Goal: Task Accomplishment & Management: Manage account settings

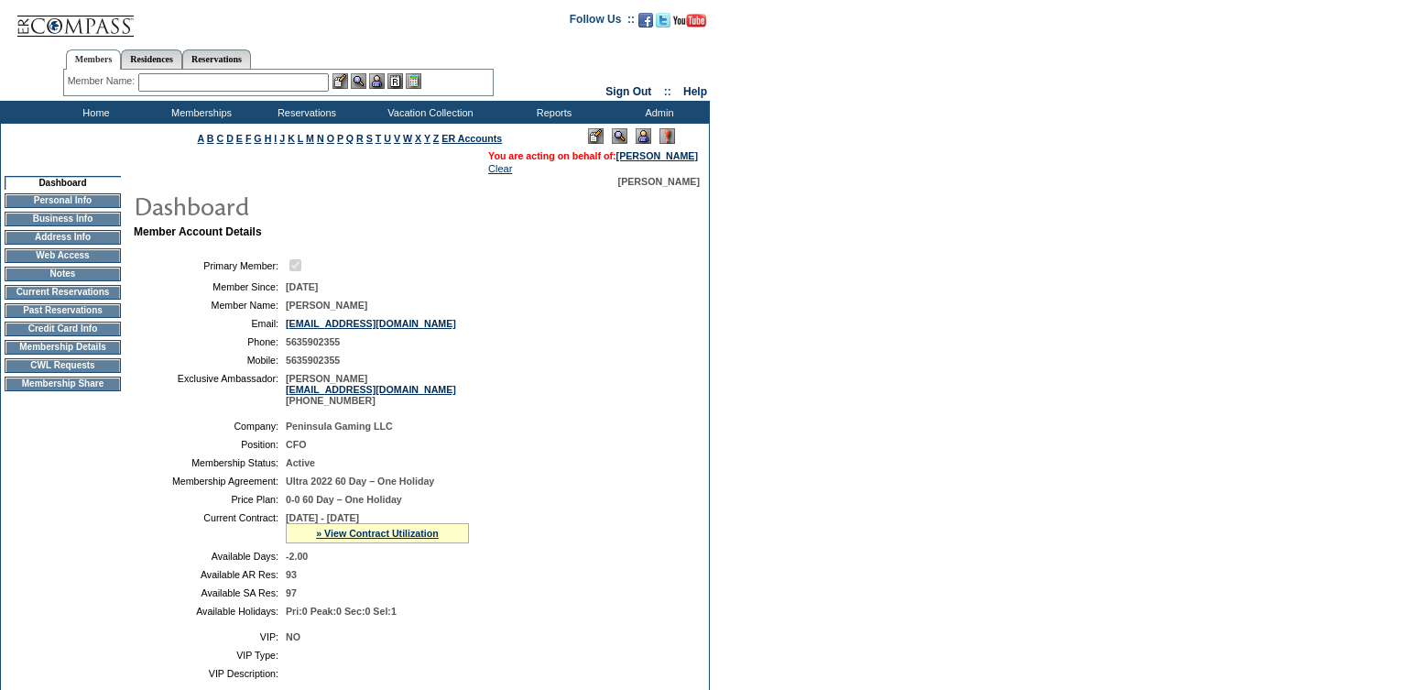
click at [33, 298] on td "Current Reservations" at bounding box center [63, 292] width 116 height 15
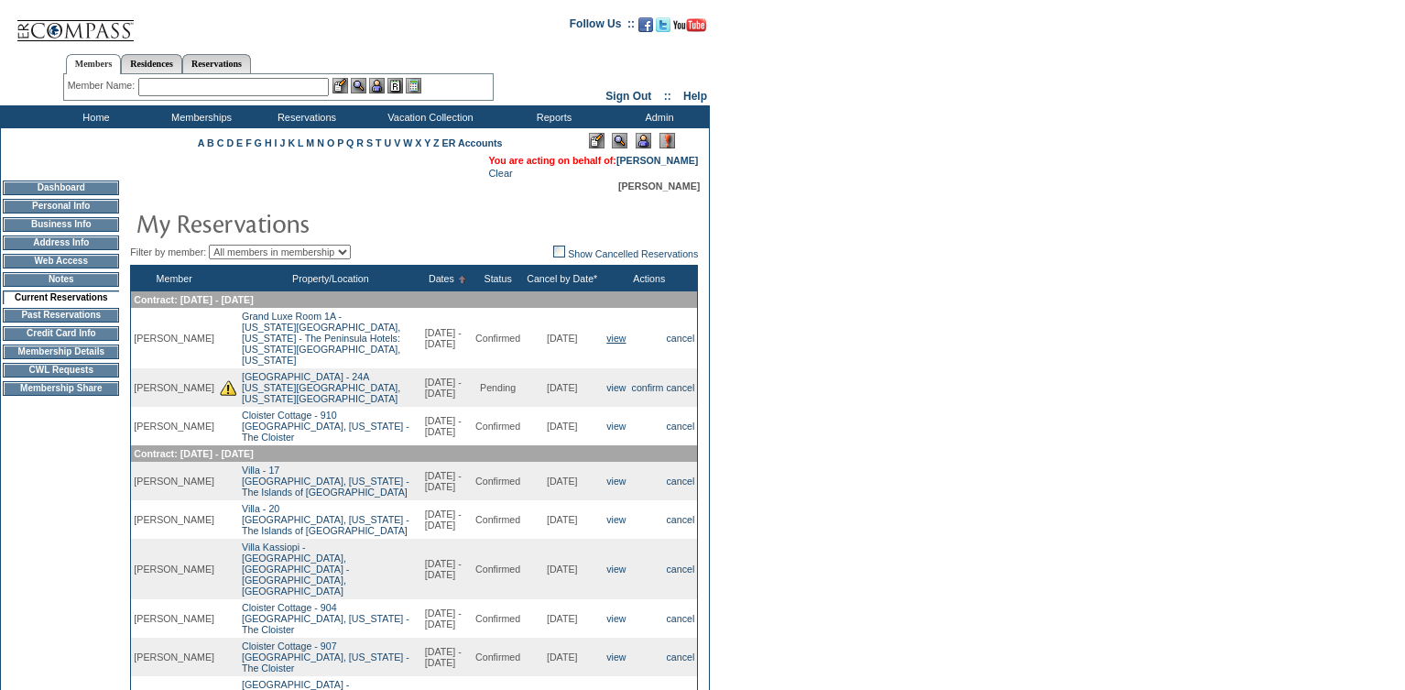
click at [606, 342] on link "view" at bounding box center [615, 338] width 19 height 11
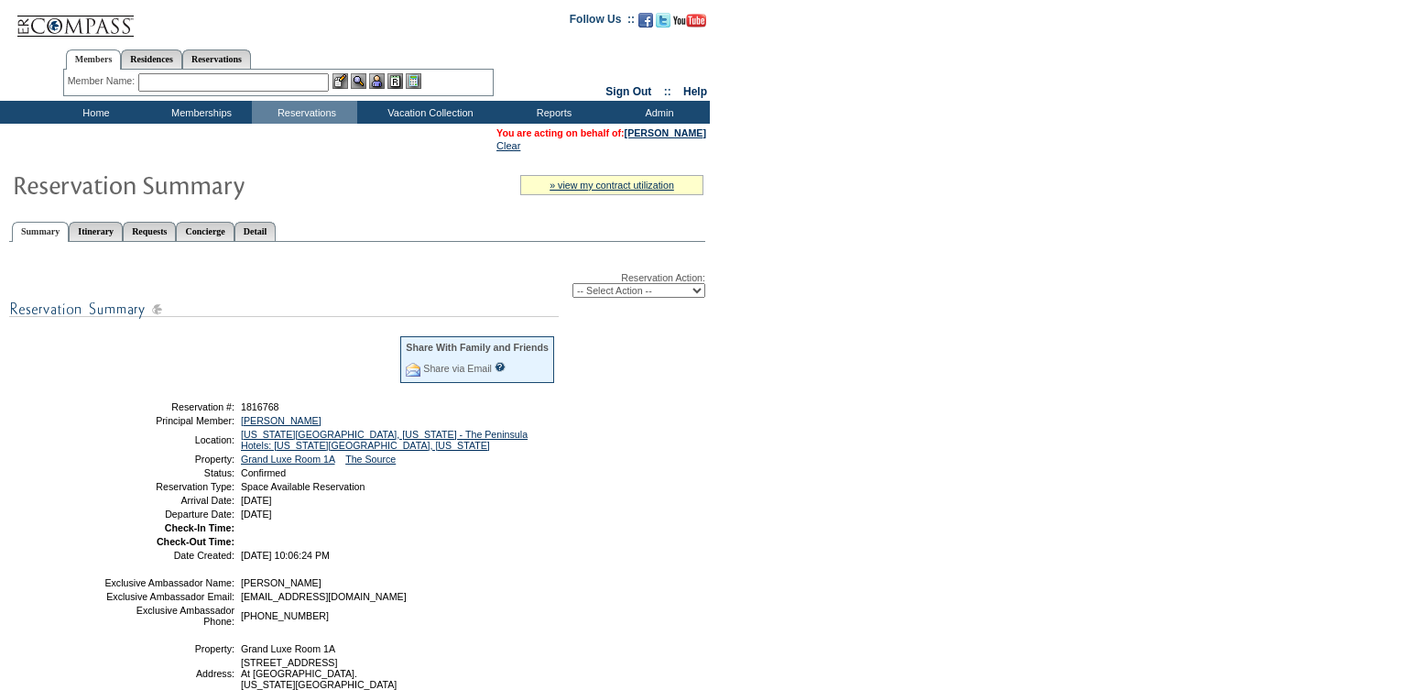
click at [627, 298] on select "-- Select Action -- Modify Reservation Dates Modify Reservation Cost Modify Occ…" at bounding box center [639, 290] width 133 height 15
select select "CancelRes"
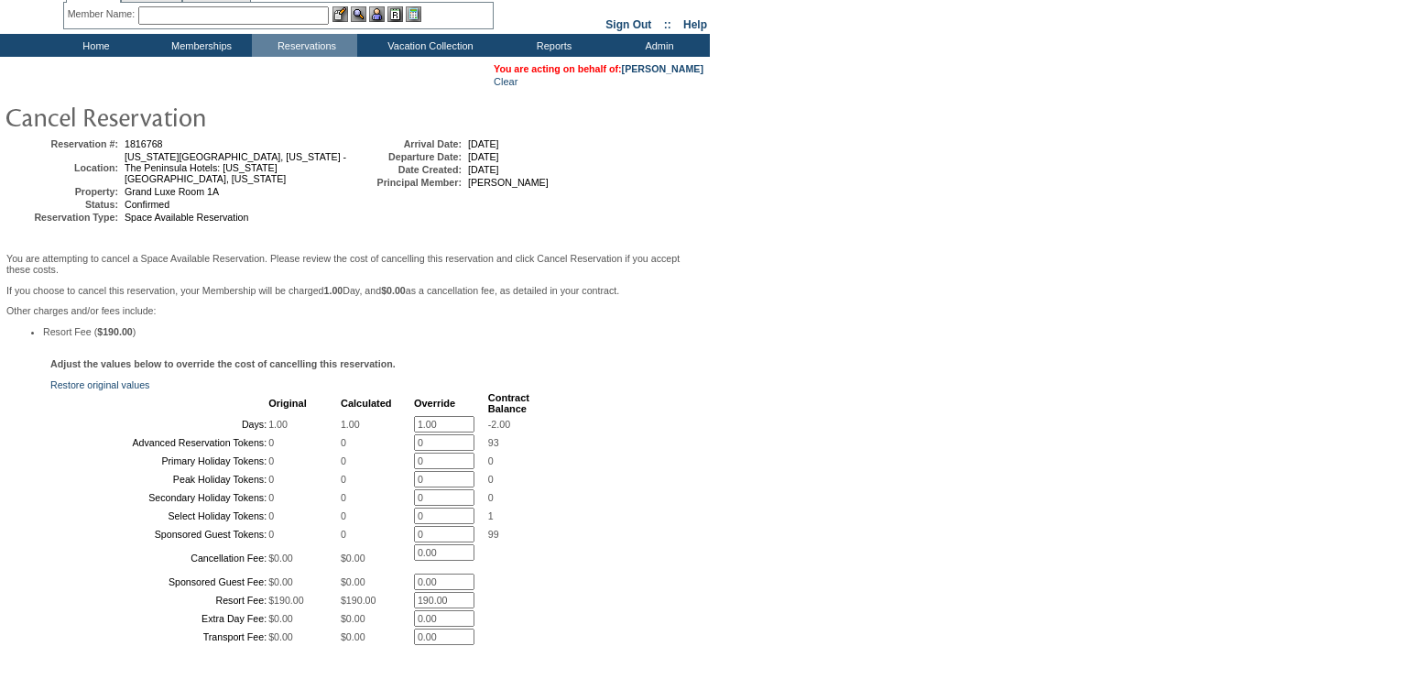
scroll to position [79, 0]
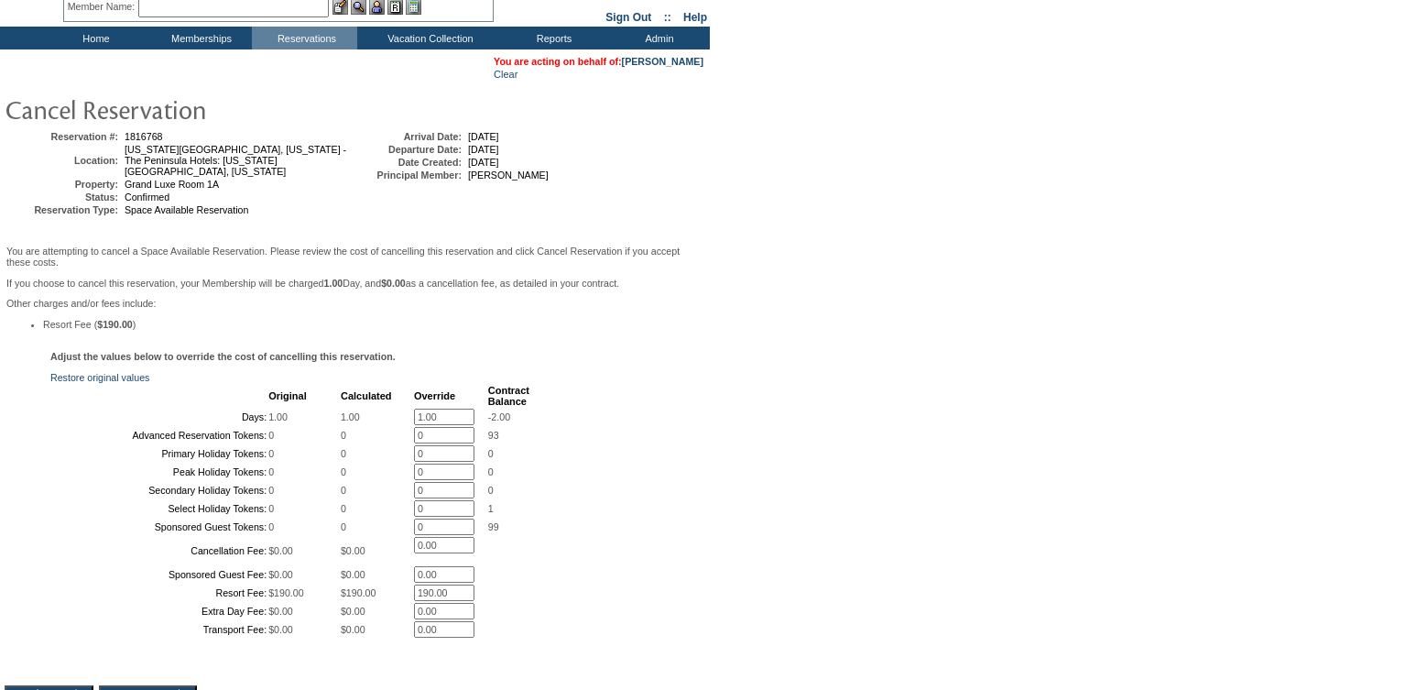
drag, startPoint x: 448, startPoint y: 431, endPoint x: 385, endPoint y: 424, distance: 63.5
click at [385, 424] on table "Original Calculated Override Contract Balance Days: 1.00 1.00 1.00 * -2.00 Adva…" at bounding box center [290, 511] width 481 height 256
type input "0"
click at [595, 583] on div "Adjust the values below to override the cost of cancelling this reservation. Re…" at bounding box center [355, 504] width 701 height 307
drag, startPoint x: 457, startPoint y: 621, endPoint x: 397, endPoint y: 621, distance: 60.5
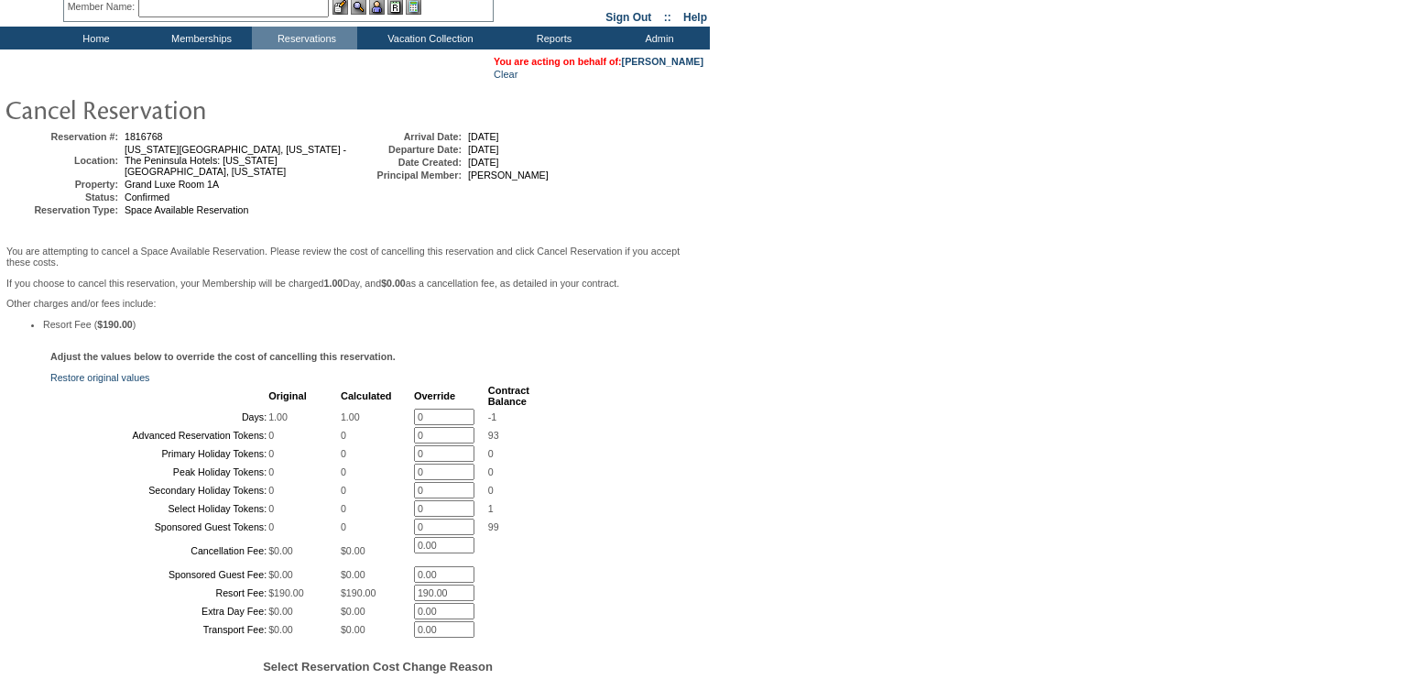
click at [397, 601] on tr "Resort Fee: $190.00 $190.00 190.00 *" at bounding box center [290, 592] width 477 height 16
type input "0"
click at [758, 536] on form "Follow Us ::" at bounding box center [699, 430] width 1399 height 1009
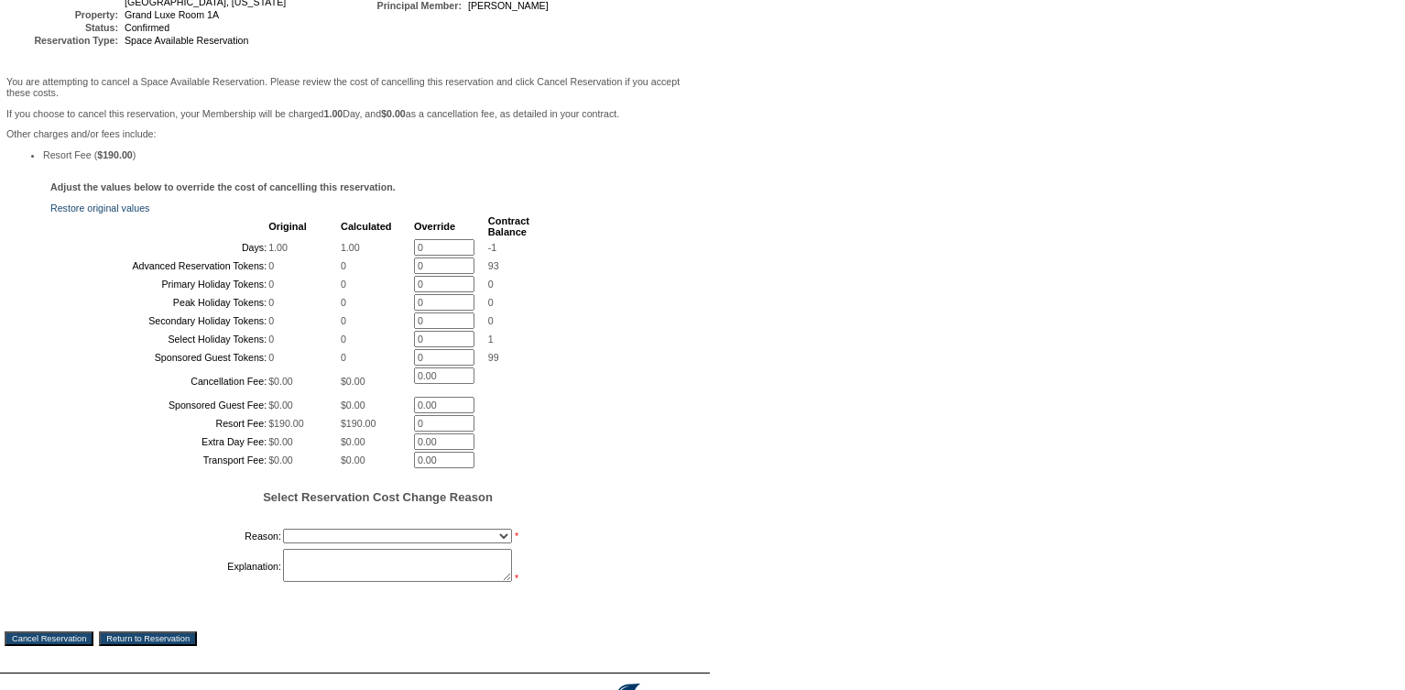
scroll to position [249, 0]
click at [402, 542] on select "Creating Continuous Stay Days Booked After Cancellation Experiential / Hotel / …" at bounding box center [397, 535] width 229 height 15
select select "1023"
click at [330, 581] on textarea at bounding box center [397, 564] width 229 height 33
type textarea "Member cancelled without penalty. -GK"
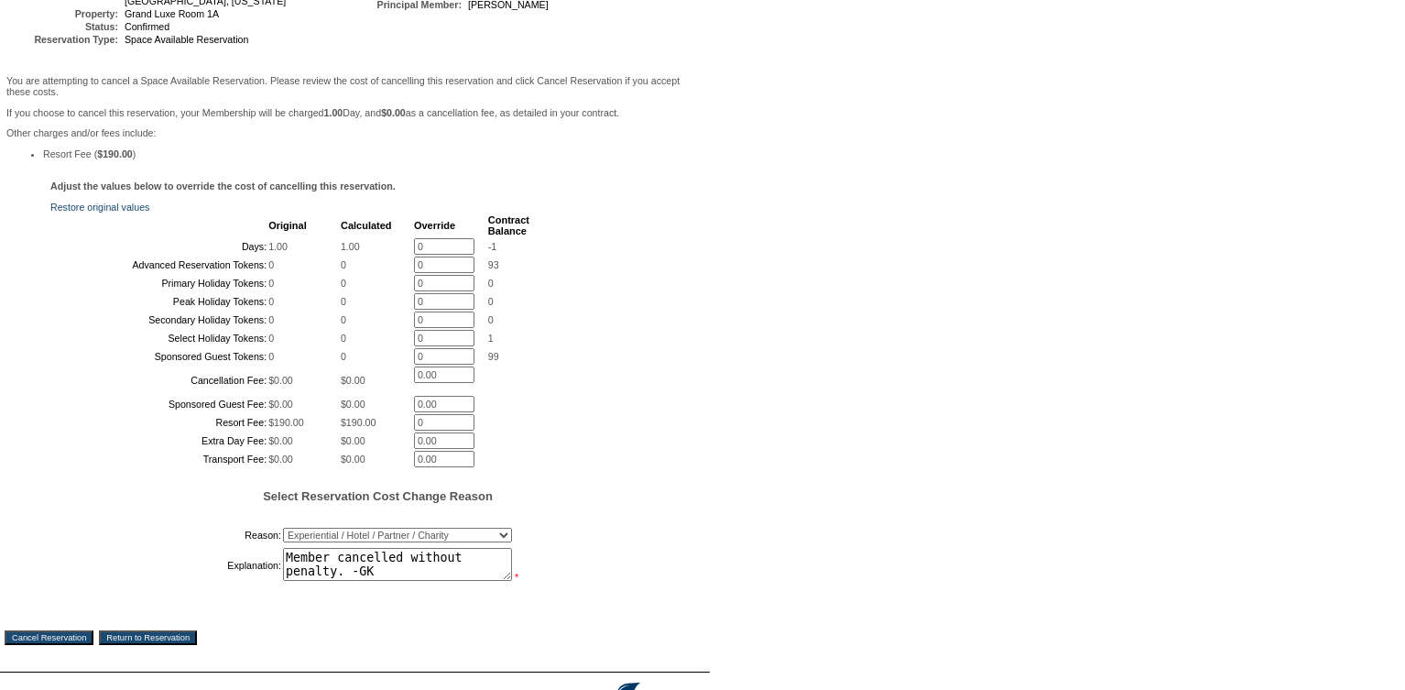
click at [77, 645] on input "Cancel Reservation" at bounding box center [49, 637] width 89 height 15
